Goal: Communication & Community: Ask a question

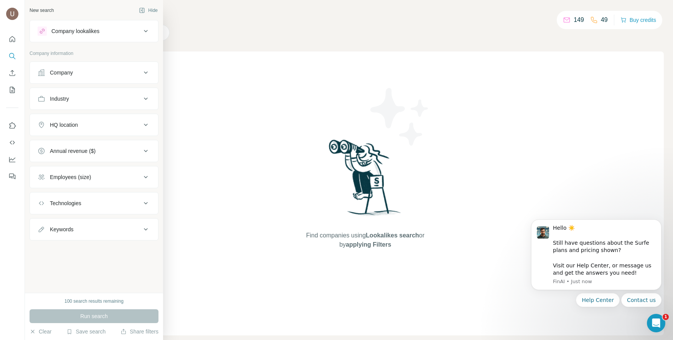
click at [71, 30] on div "Company lookalikes" at bounding box center [75, 31] width 48 height 8
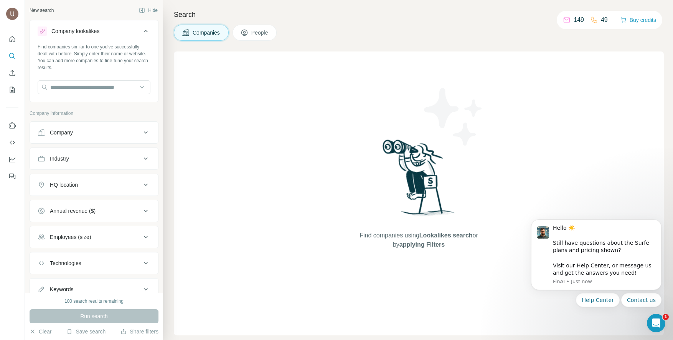
click at [71, 30] on div "Company lookalikes" at bounding box center [75, 31] width 48 height 8
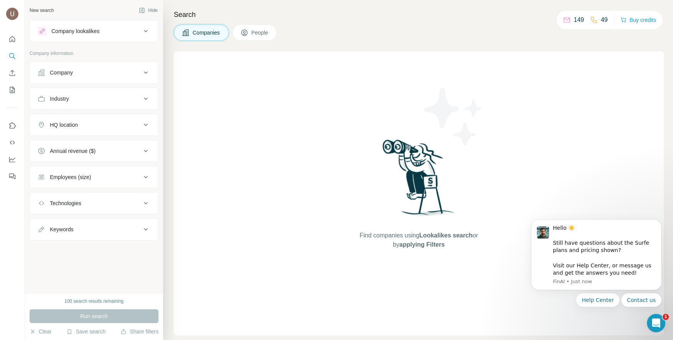
click at [0, 0] on div at bounding box center [0, 0] width 0 height 0
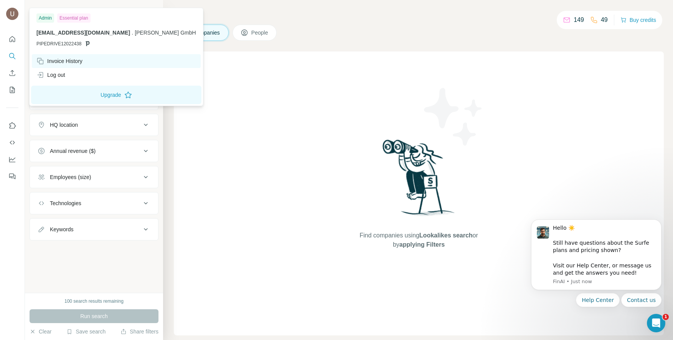
click at [76, 60] on div "Invoice History" at bounding box center [59, 61] width 46 height 8
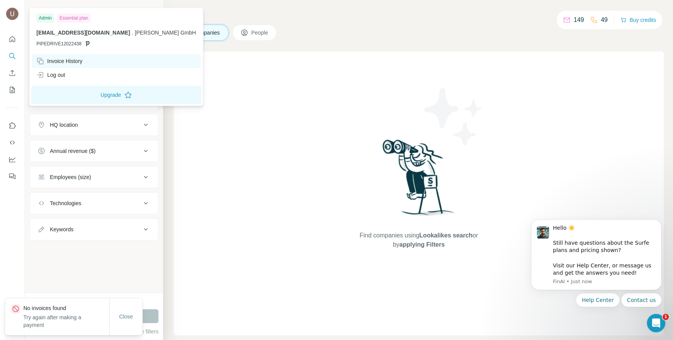
click at [76, 60] on div "Invoice History" at bounding box center [59, 61] width 46 height 8
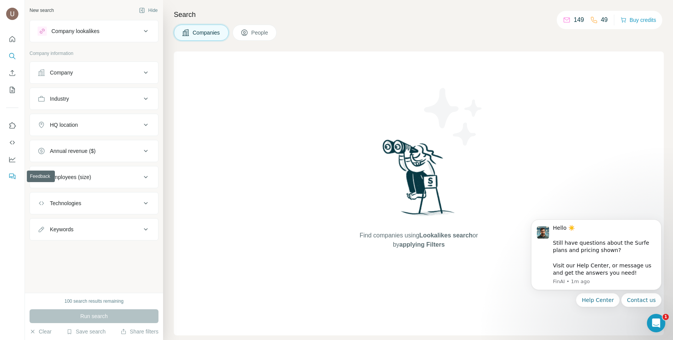
click at [8, 176] on icon "Feedback" at bounding box center [12, 176] width 8 height 8
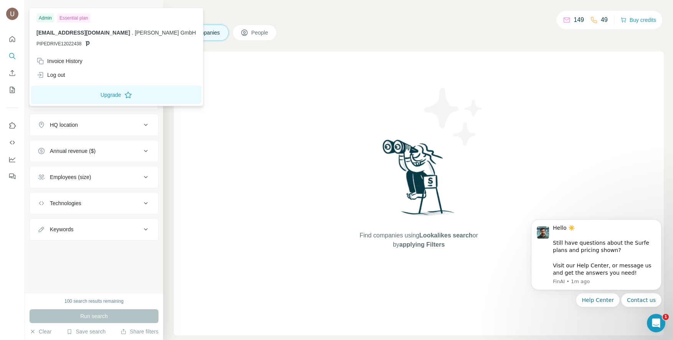
click at [11, 17] on img at bounding box center [12, 14] width 12 height 12
click at [12, 74] on icon "Enrich CSV" at bounding box center [13, 73] width 6 height 6
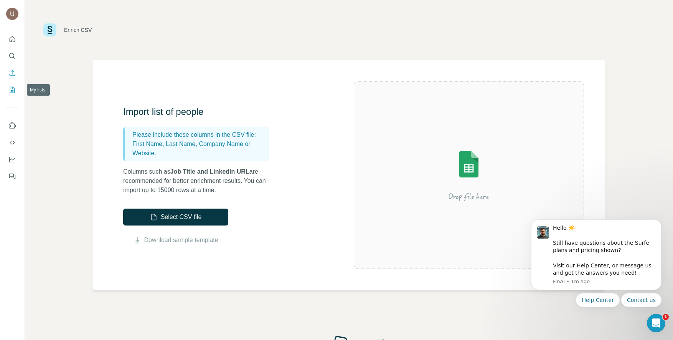
click at [14, 90] on icon "My lists" at bounding box center [12, 90] width 8 height 8
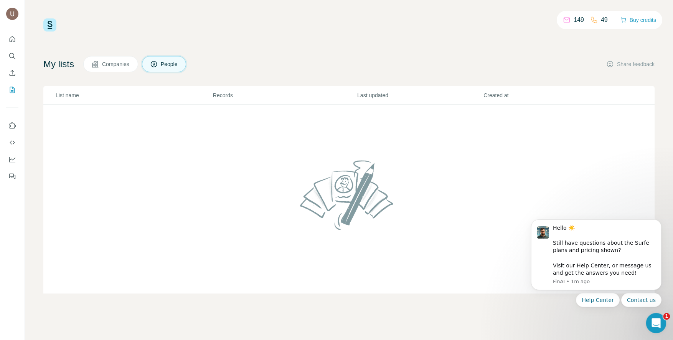
click at [646, 325] on div "Open Intercom Messenger" at bounding box center [654, 321] width 25 height 25
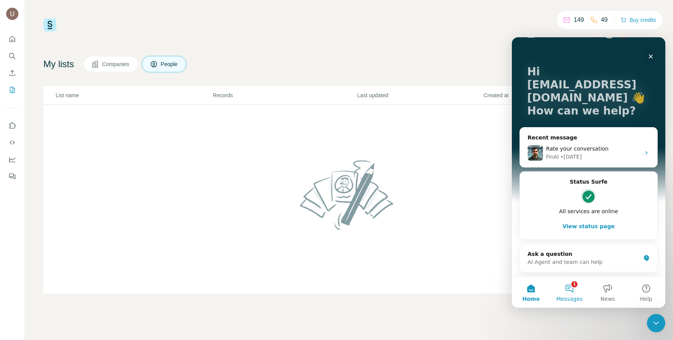
scroll to position [26, 0]
click at [575, 290] on button "1 Messages" at bounding box center [569, 292] width 38 height 31
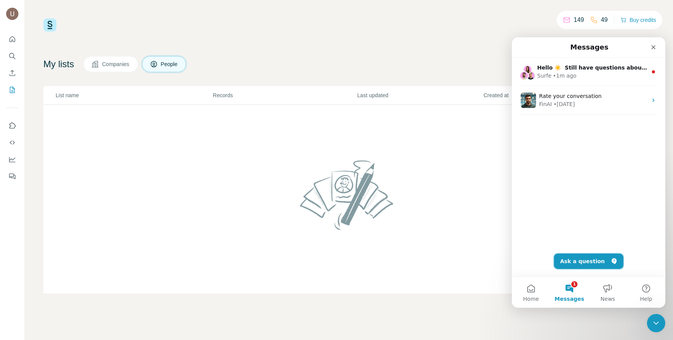
click at [572, 262] on button "Ask a question" at bounding box center [588, 260] width 69 height 15
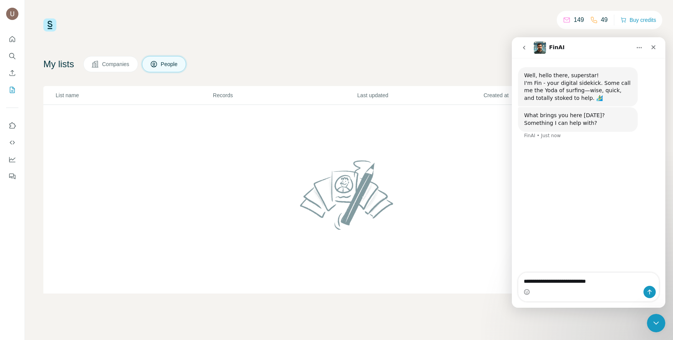
type textarea "**********"
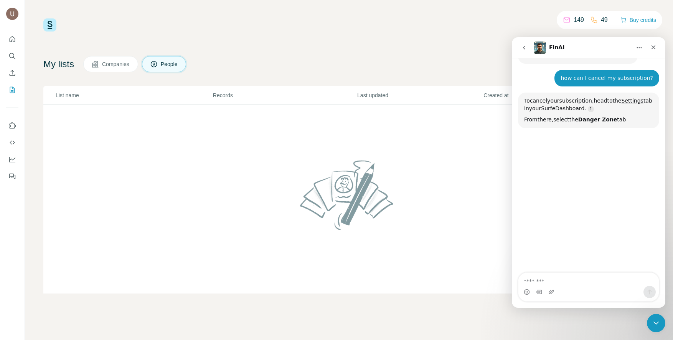
scroll to position [80, 0]
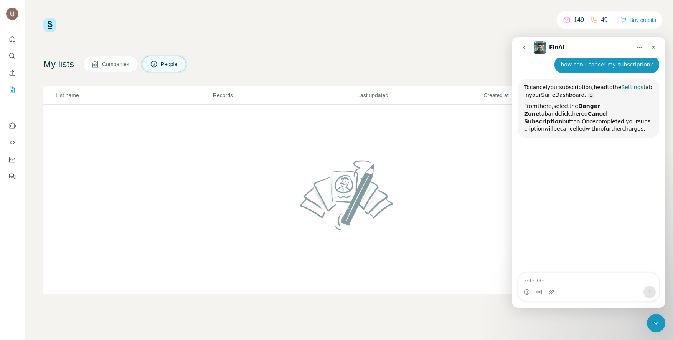
click at [635, 84] on link "Settings" at bounding box center [632, 87] width 22 height 6
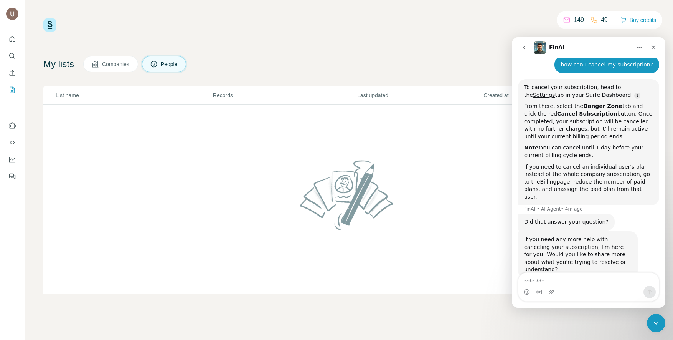
scroll to position [82, 0]
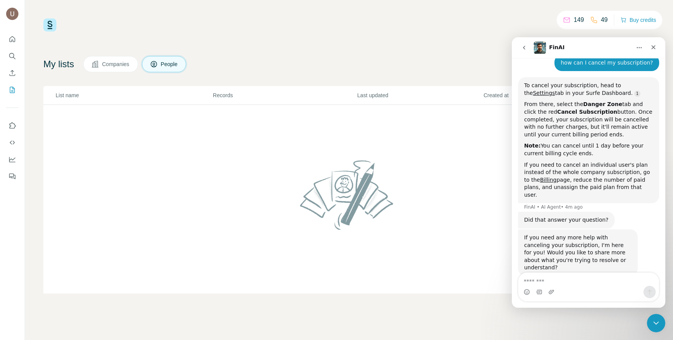
click at [658, 333] on div "149 49 Buy credits My lists Companies People Share feedback List name Records L…" at bounding box center [349, 170] width 648 height 340
click at [650, 325] on div "Close Intercom Messenger" at bounding box center [655, 321] width 18 height 18
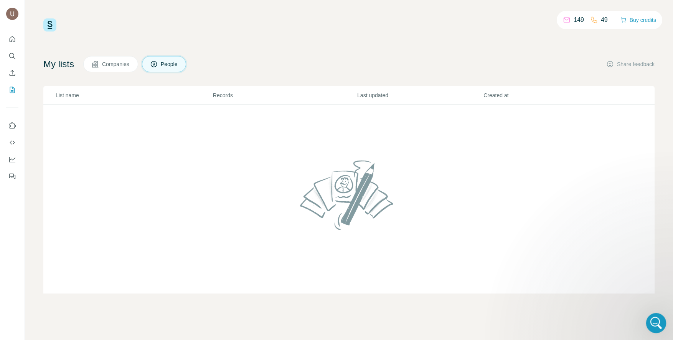
scroll to position [0, 0]
